Goal: Task Accomplishment & Management: Use online tool/utility

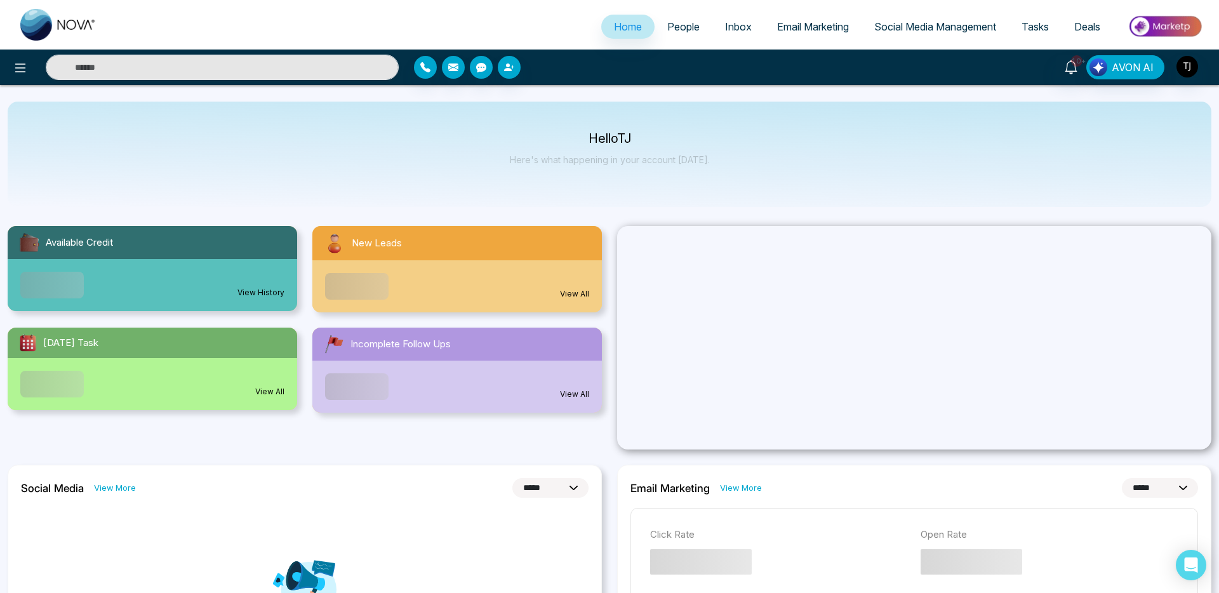
select select "*"
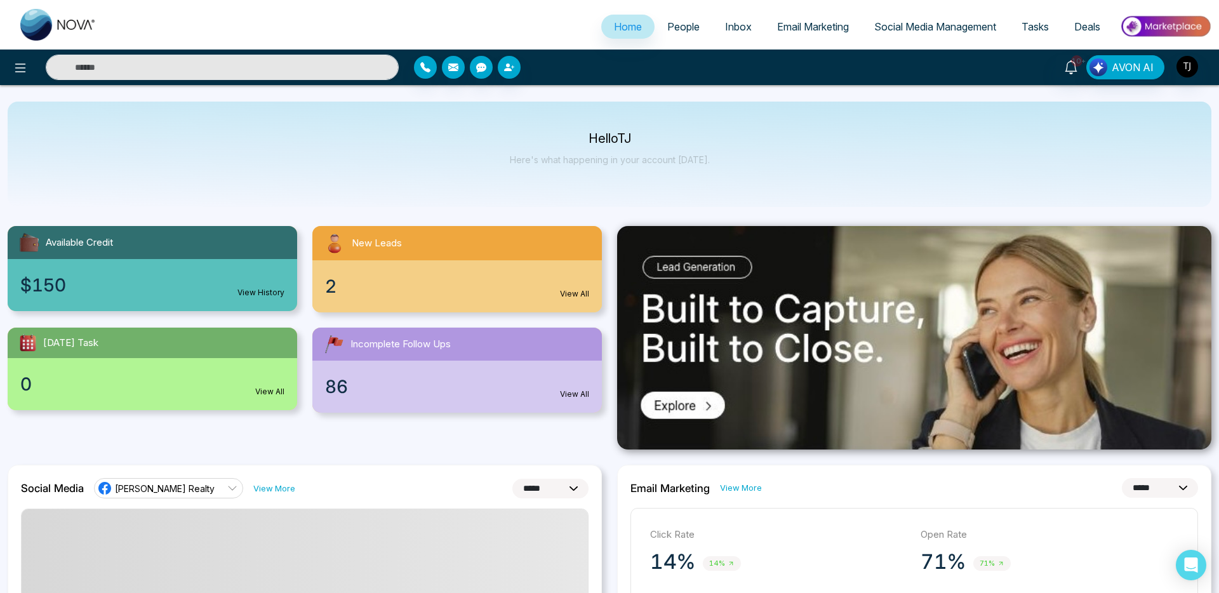
click at [929, 25] on span "Social Media Management" at bounding box center [935, 26] width 122 height 13
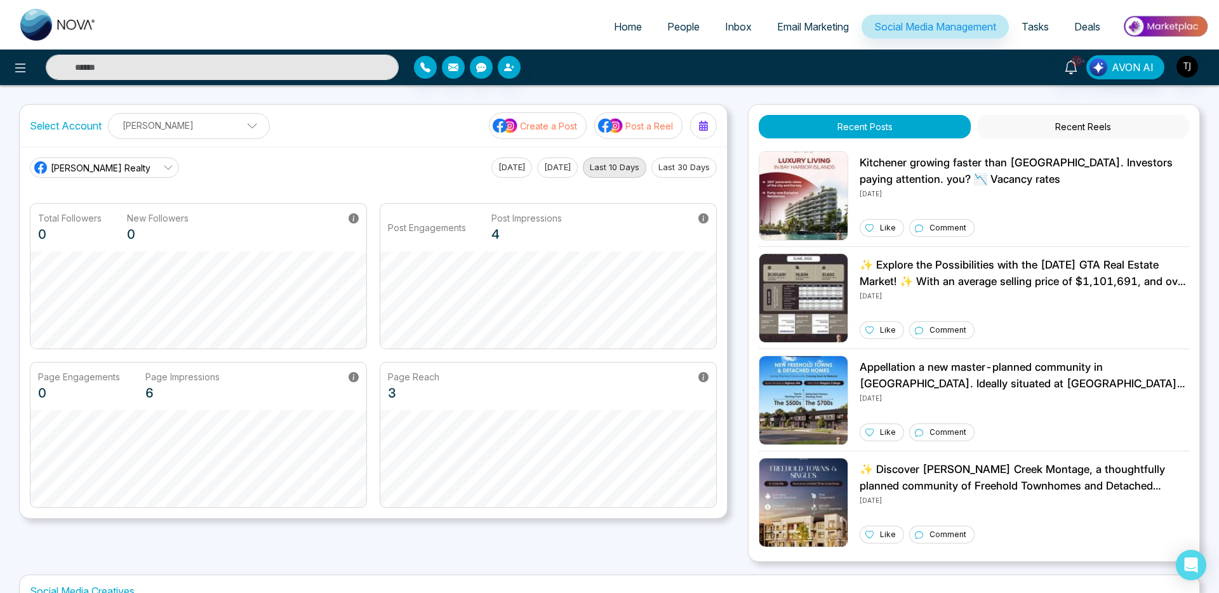
click at [657, 121] on p "Post a Reel" at bounding box center [649, 125] width 48 height 13
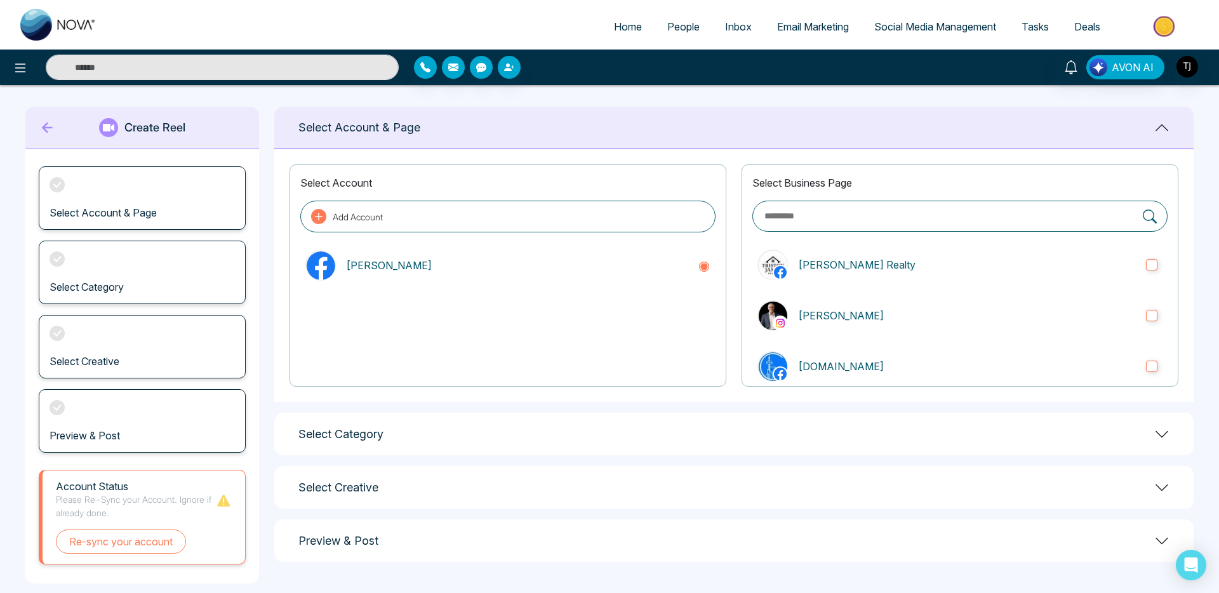
scroll to position [20, 0]
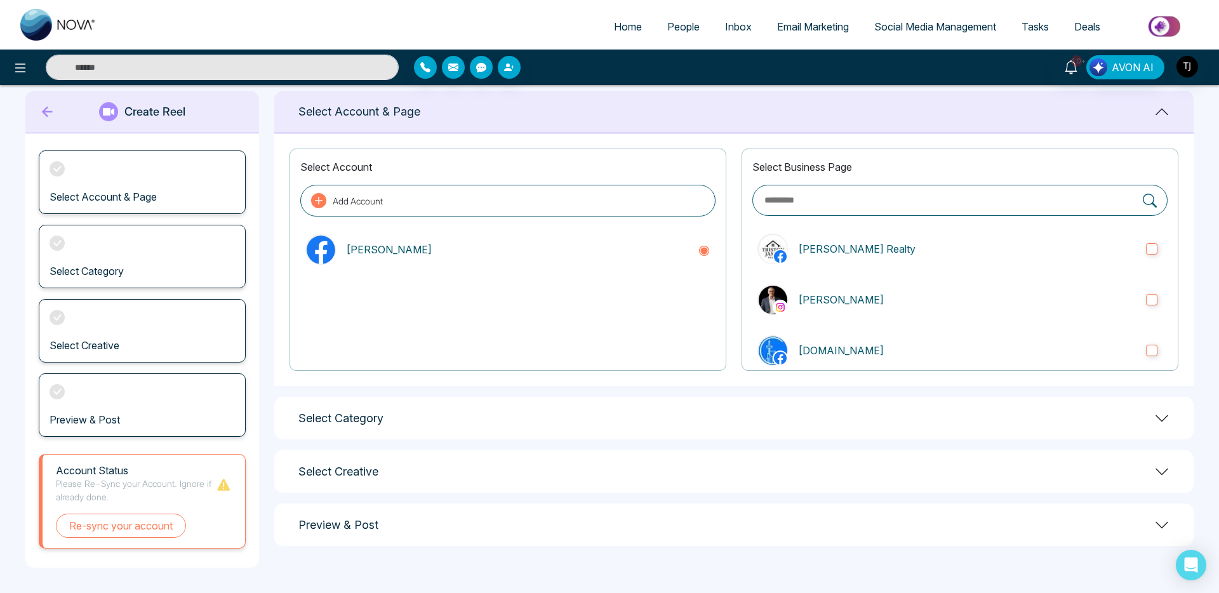
click at [415, 409] on div "Select Category" at bounding box center [733, 418] width 919 height 43
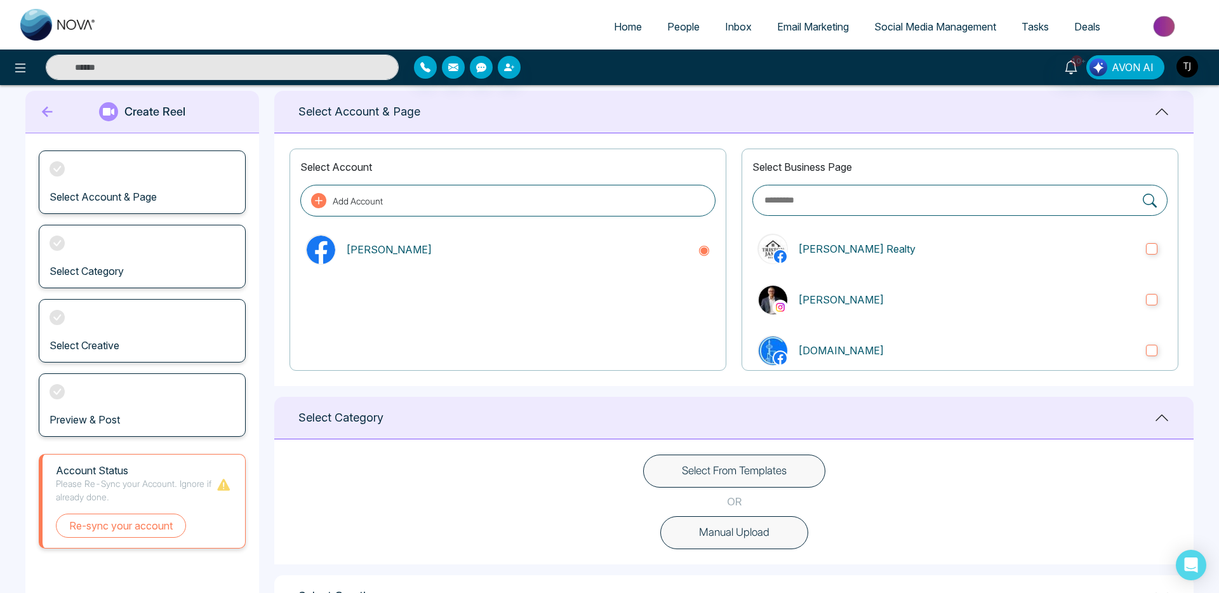
click at [731, 475] on button "Select From Templates" at bounding box center [734, 471] width 182 height 33
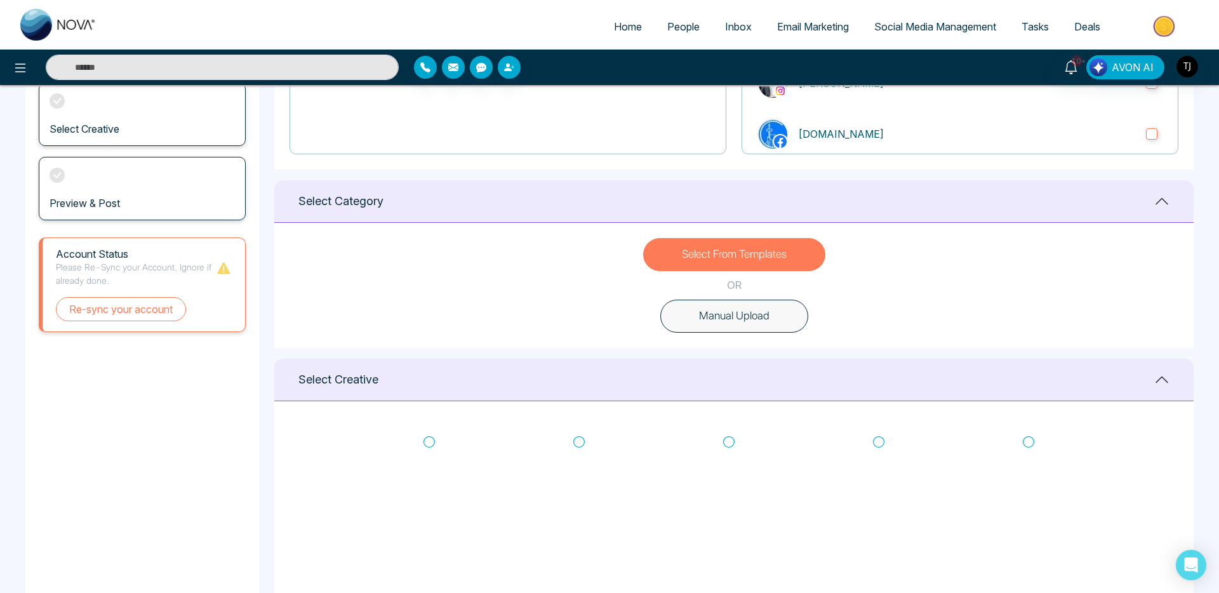
scroll to position [522, 0]
